Goal: Navigation & Orientation: Find specific page/section

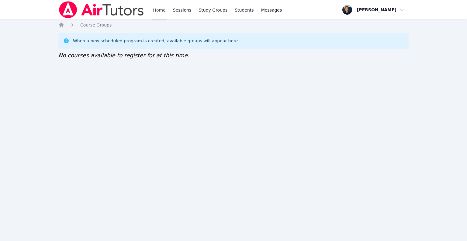
click at [158, 16] on link "Home" at bounding box center [159, 9] width 15 height 19
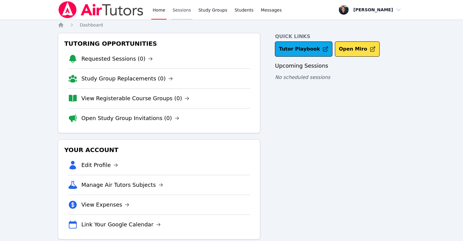
click at [181, 13] on link "Sessions" at bounding box center [181, 9] width 21 height 19
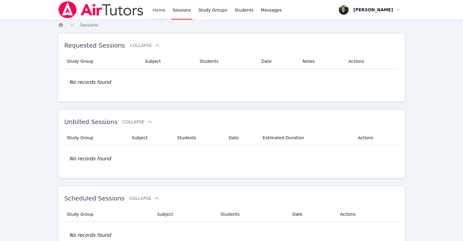
click at [163, 9] on link "Home" at bounding box center [158, 9] width 15 height 19
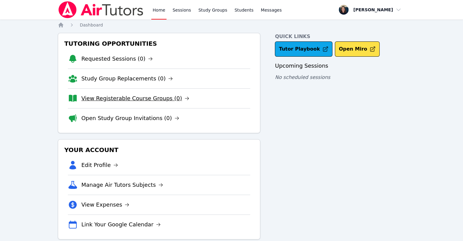
click at [119, 96] on link "View Registerable Course Groups (0)" at bounding box center [135, 98] width 108 height 9
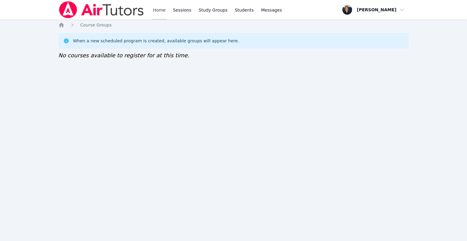
click at [158, 9] on link "Home" at bounding box center [159, 9] width 15 height 19
